Goal: Task Accomplishment & Management: Use online tool/utility

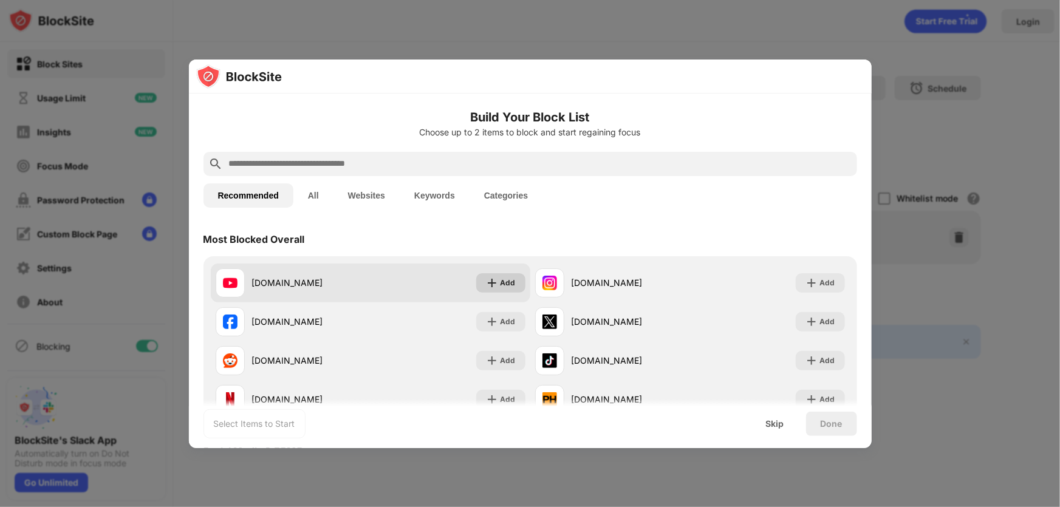
click at [233, 111] on img at bounding box center [492, 283] width 12 height 12
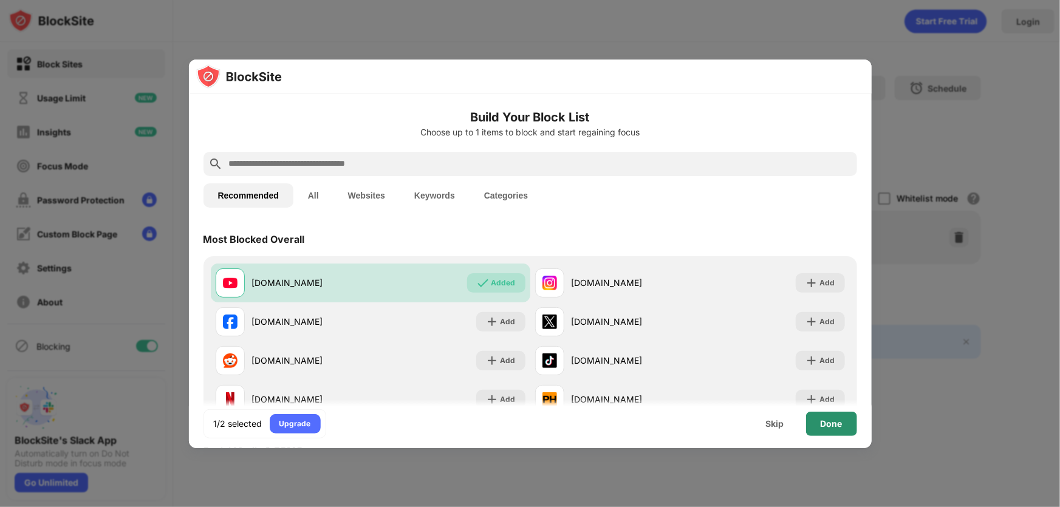
click at [233, 111] on div "Done" at bounding box center [831, 424] width 51 height 24
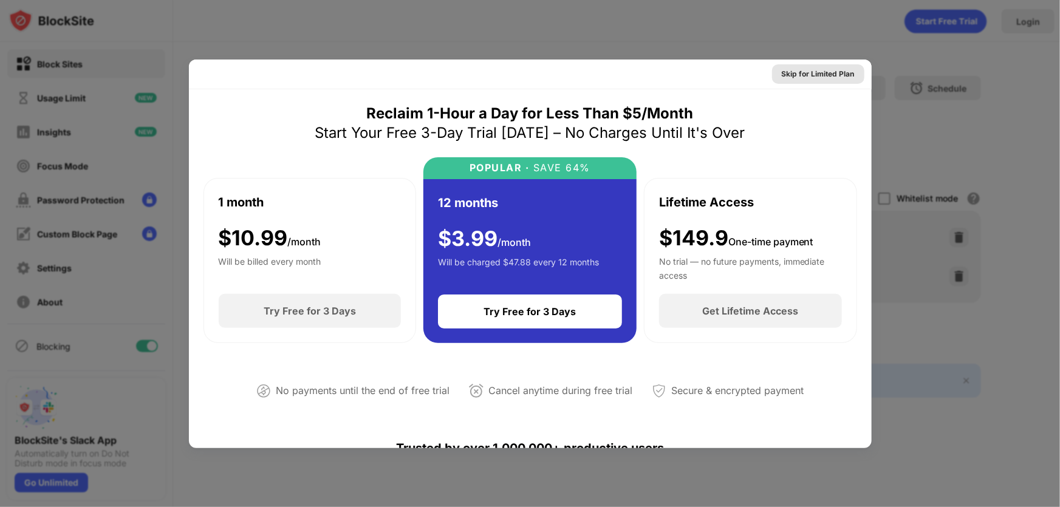
click at [233, 79] on div "Skip for Limited Plan" at bounding box center [818, 74] width 73 height 12
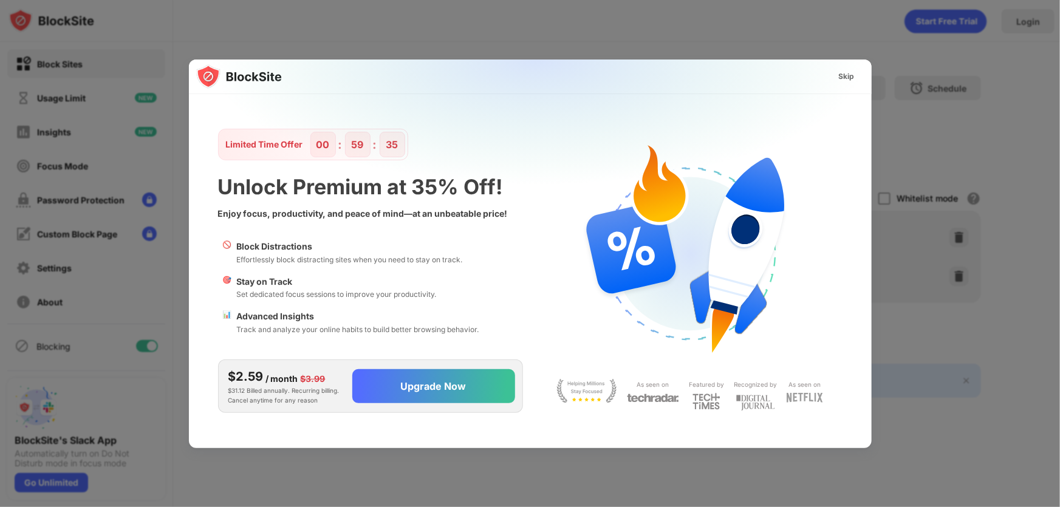
click at [233, 79] on img at bounding box center [537, 180] width 683 height 240
click at [233, 75] on div "Skip" at bounding box center [846, 76] width 35 height 19
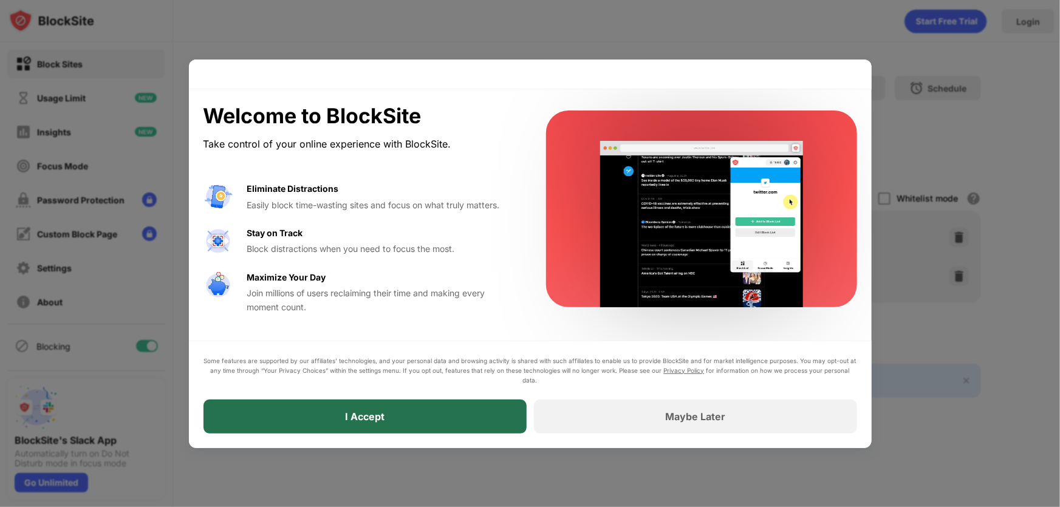
click at [233, 111] on div "I Accept" at bounding box center [364, 417] width 323 height 34
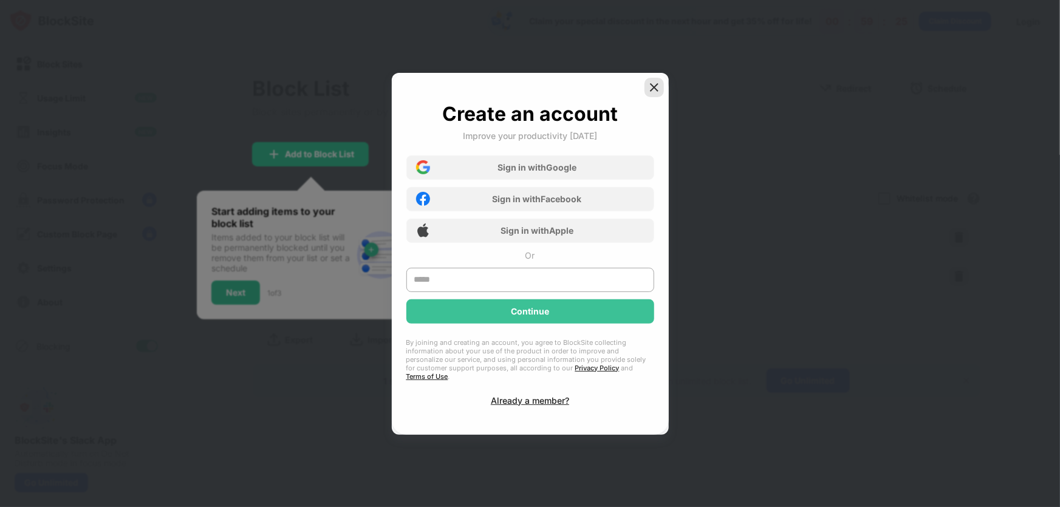
click at [233, 91] on img at bounding box center [654, 87] width 12 height 12
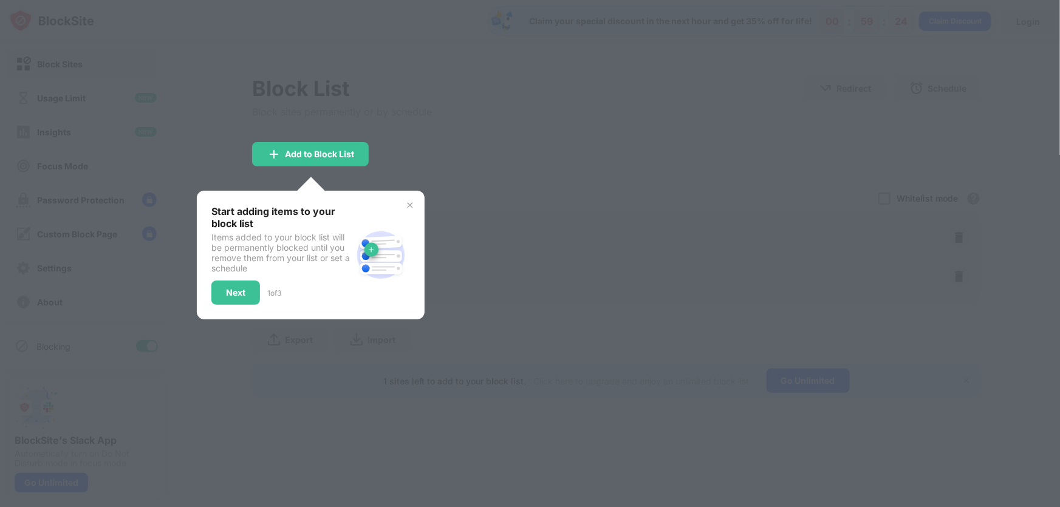
click at [233, 111] on img at bounding box center [410, 205] width 10 height 10
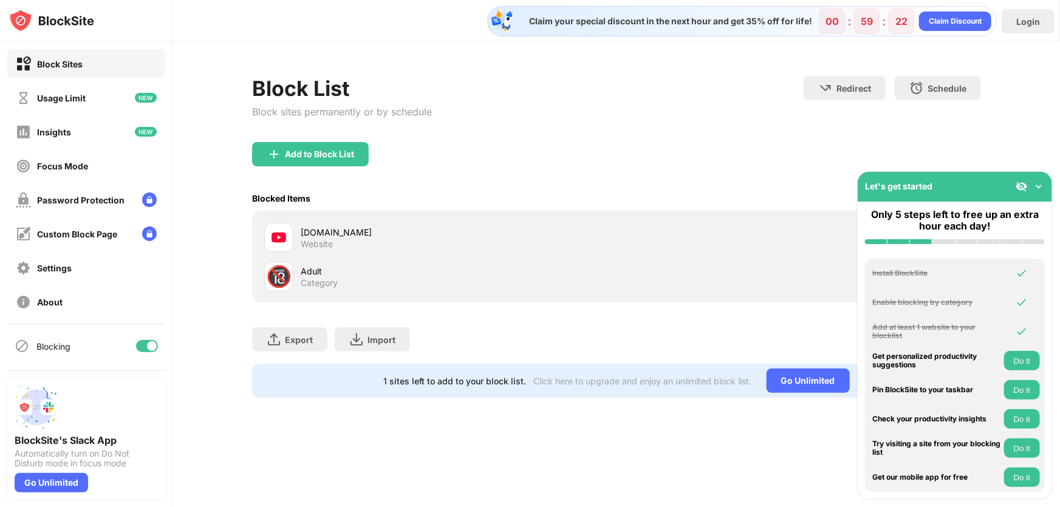
click at [233, 111] on div "Add to Block List" at bounding box center [616, 164] width 729 height 44
